Goal: Information Seeking & Learning: Find specific page/section

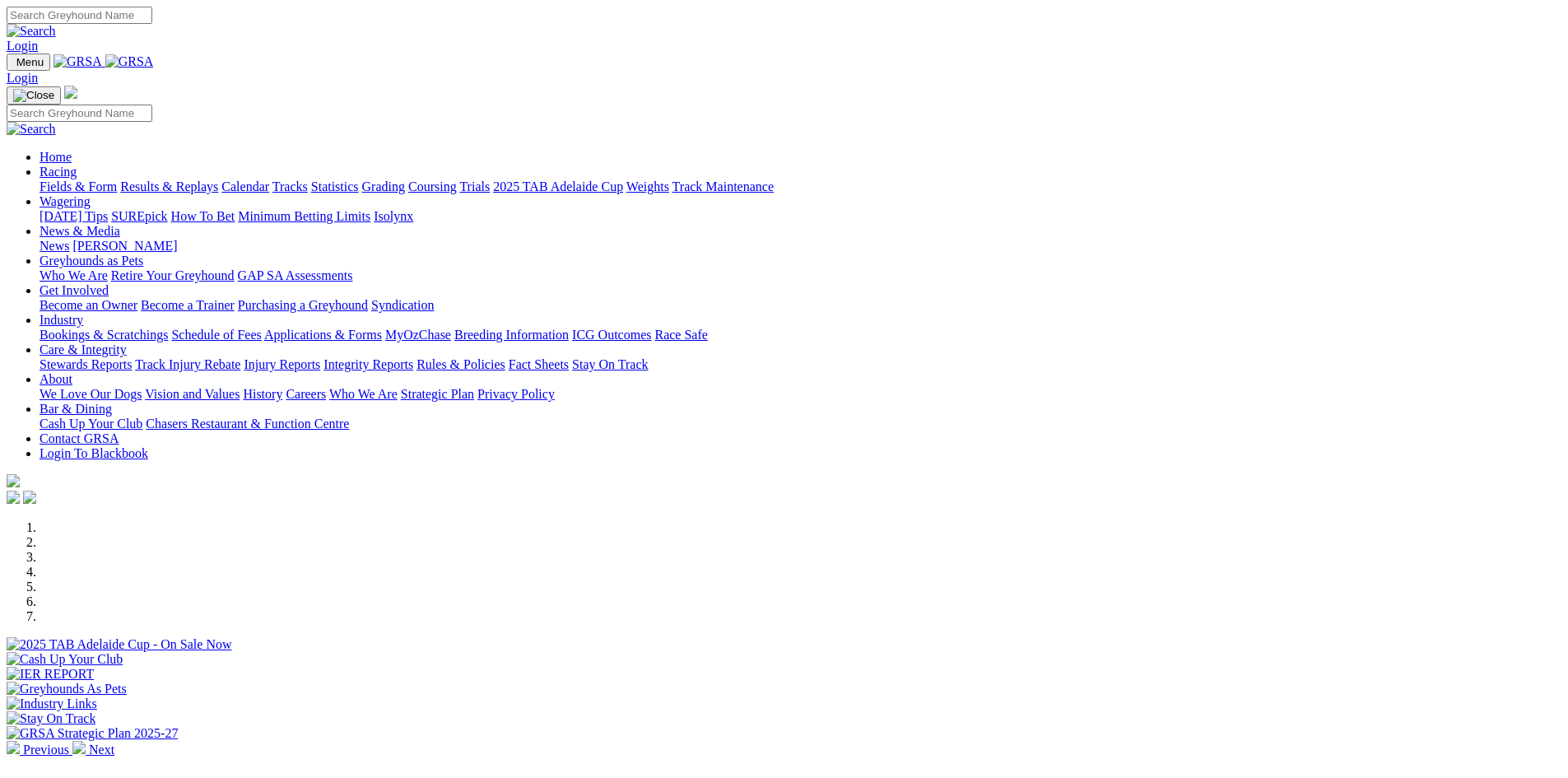
click at [132, 357] on link "Stewards Reports" at bounding box center [85, 363] width 92 height 14
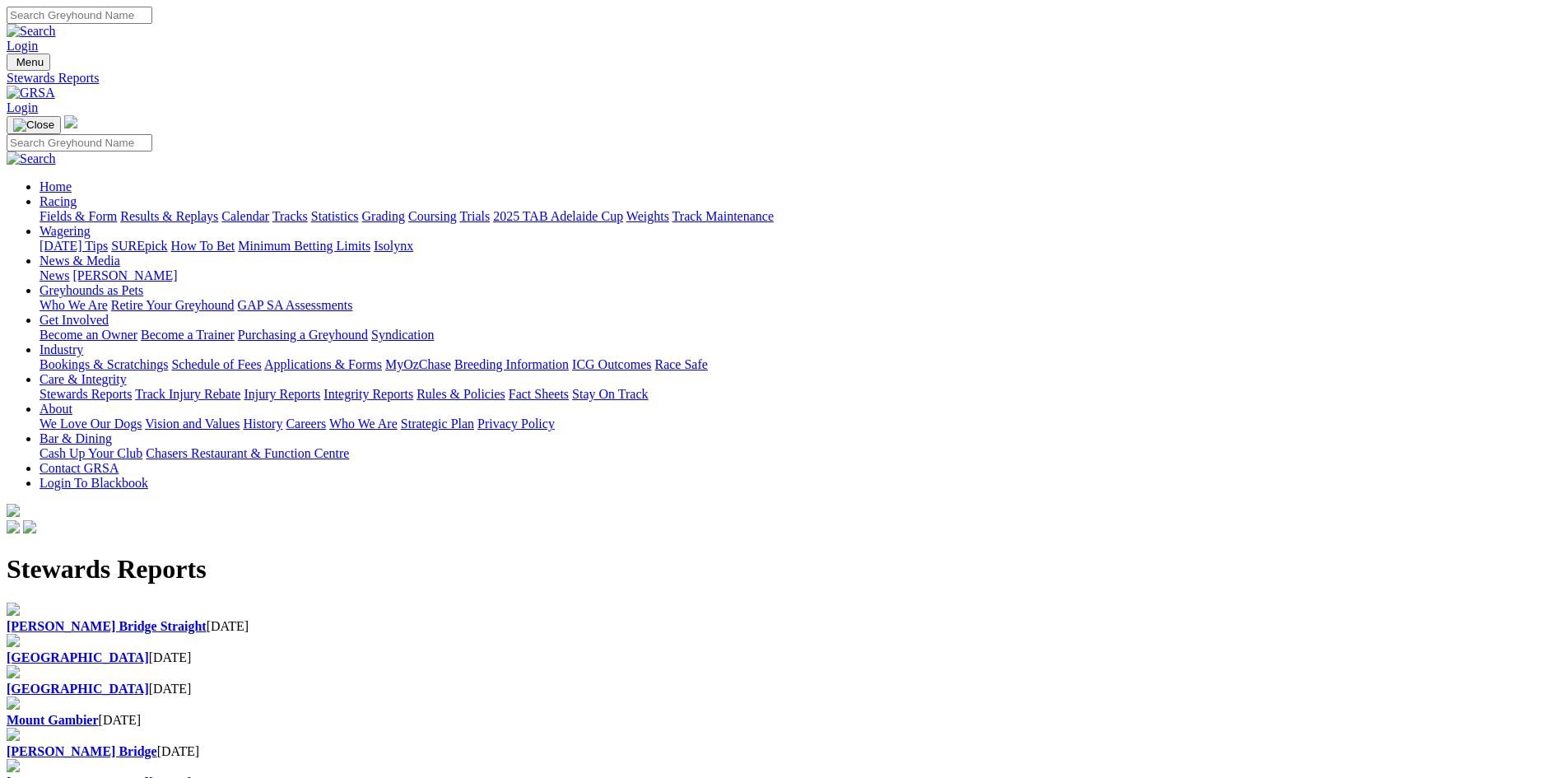
click at [149, 650] on b "[GEOGRAPHIC_DATA]" at bounding box center [78, 657] width 142 height 14
click at [55, 85] on img at bounding box center [30, 93] width 48 height 15
